Goal: Use online tool/utility: Utilize a website feature to perform a specific function

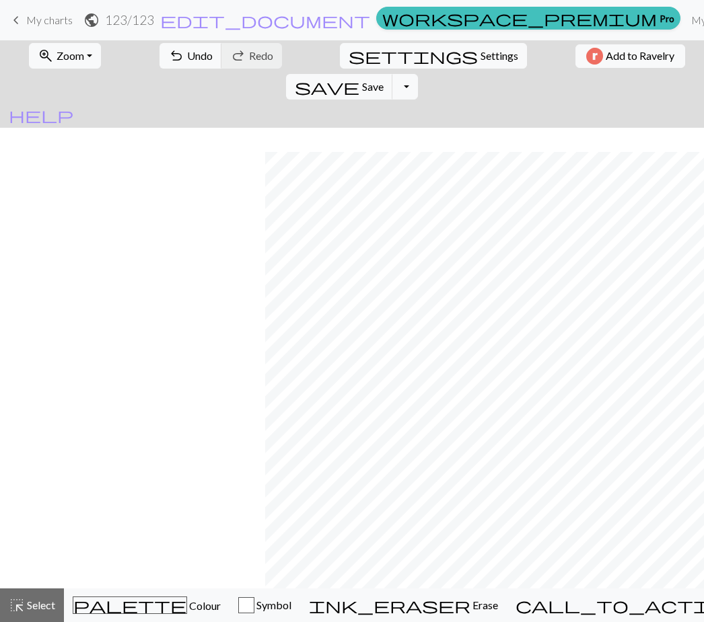
scroll to position [24, 265]
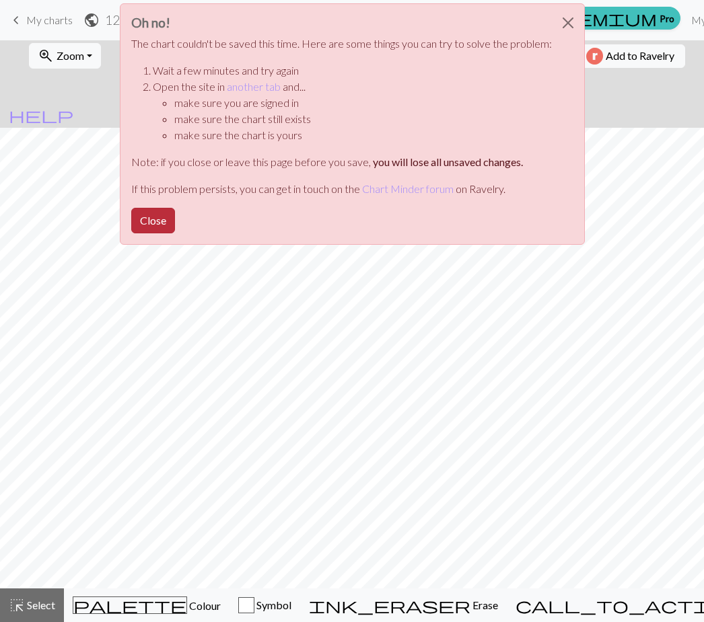
click at [164, 222] on button "Close" at bounding box center [153, 221] width 44 height 26
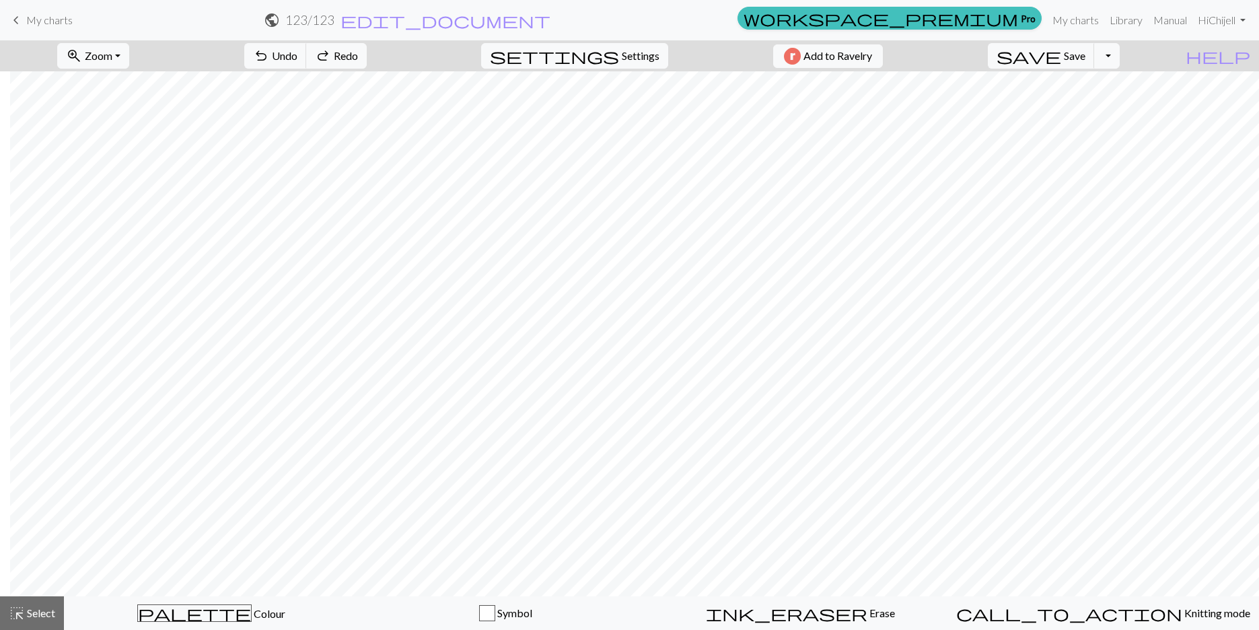
scroll to position [0, 225]
click at [129, 63] on button "zoom_in Zoom Zoom" at bounding box center [93, 56] width 72 height 26
click at [137, 109] on button "Fit width" at bounding box center [111, 107] width 106 height 22
click at [112, 57] on span "Zoom" at bounding box center [99, 55] width 28 height 13
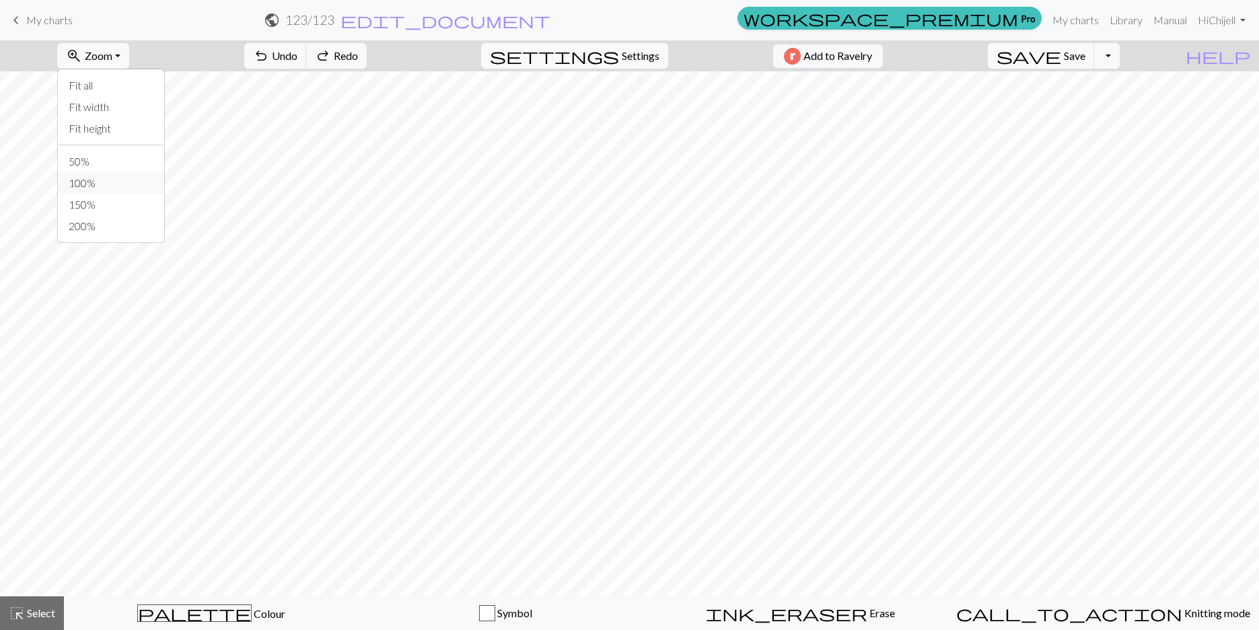
click at [117, 181] on button "100%" at bounding box center [111, 183] width 106 height 22
click at [129, 56] on button "zoom_in Zoom Zoom" at bounding box center [93, 56] width 72 height 26
click at [137, 201] on button "150%" at bounding box center [111, 205] width 106 height 22
click at [112, 53] on span "Zoom" at bounding box center [99, 55] width 28 height 13
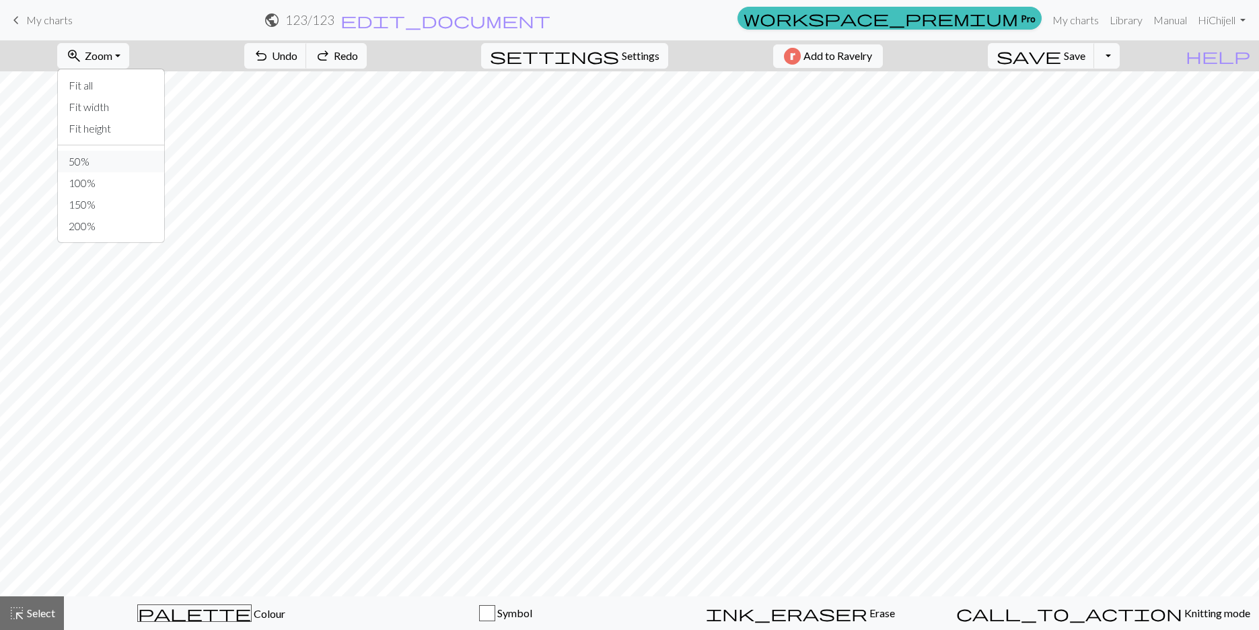
click at [127, 172] on button "50%" at bounding box center [111, 162] width 106 height 22
click at [112, 53] on span "Zoom" at bounding box center [99, 55] width 28 height 13
click at [139, 94] on button "Fit all" at bounding box center [111, 86] width 106 height 22
